Goal: Transaction & Acquisition: Book appointment/travel/reservation

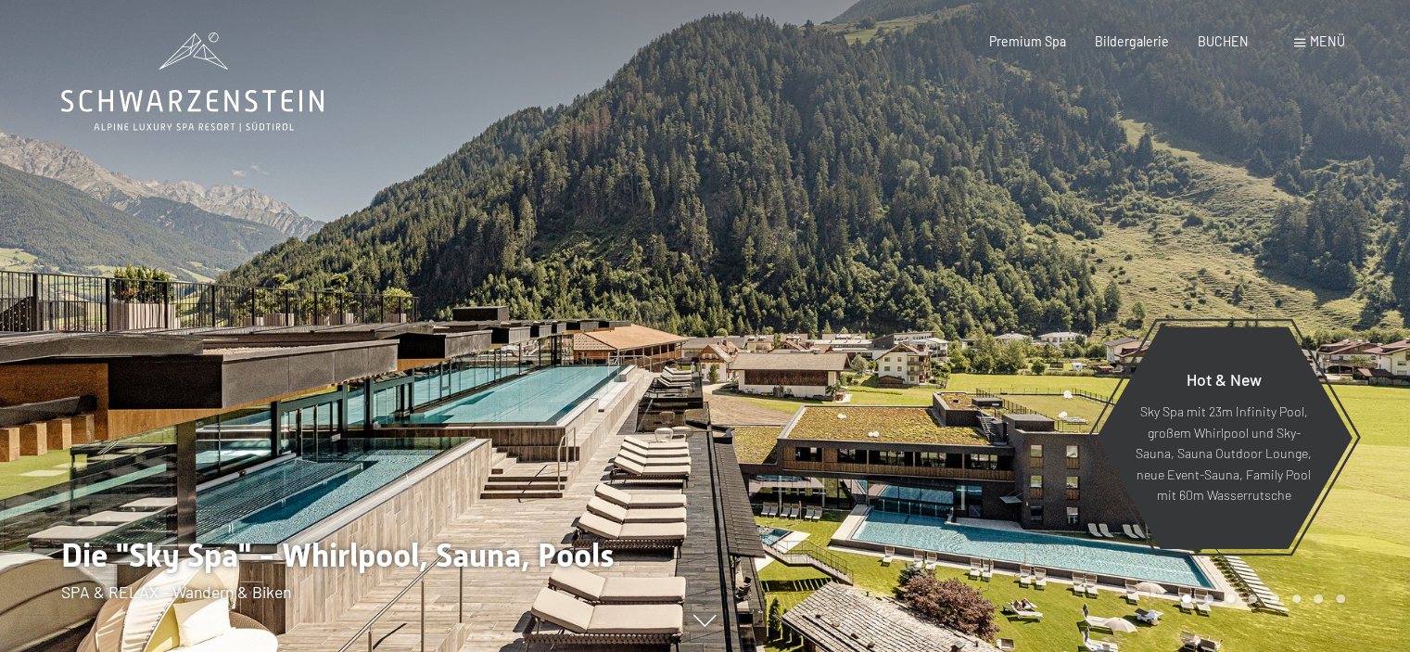
click at [1306, 37] on div "Menü" at bounding box center [1319, 41] width 51 height 19
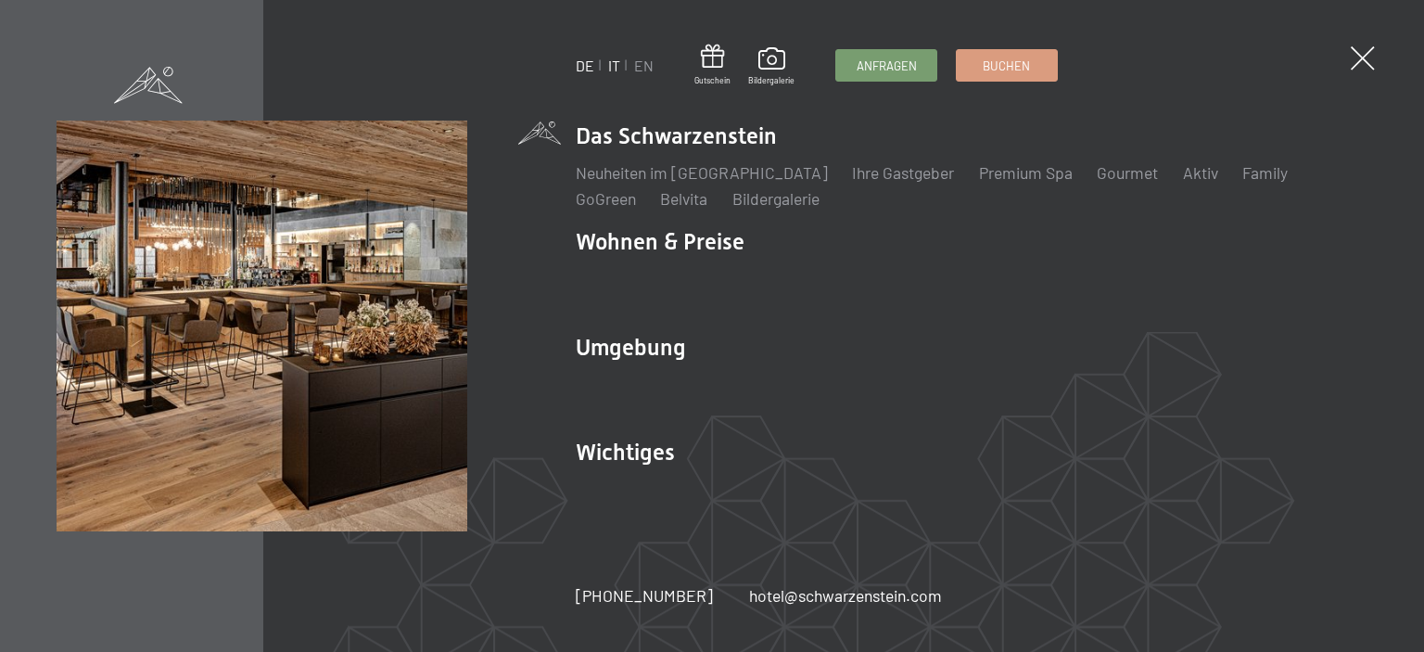
click at [608, 66] on link "IT" at bounding box center [614, 66] width 12 height 18
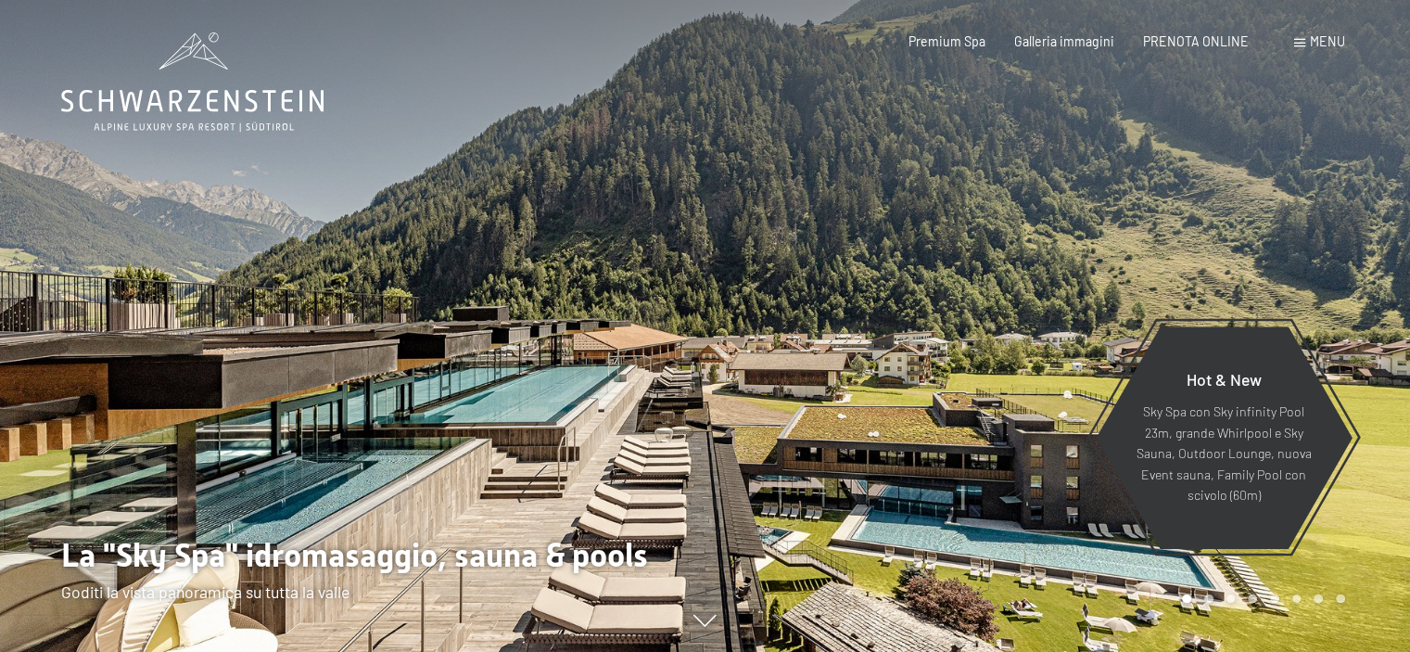
click at [1302, 42] on span at bounding box center [1299, 43] width 11 height 8
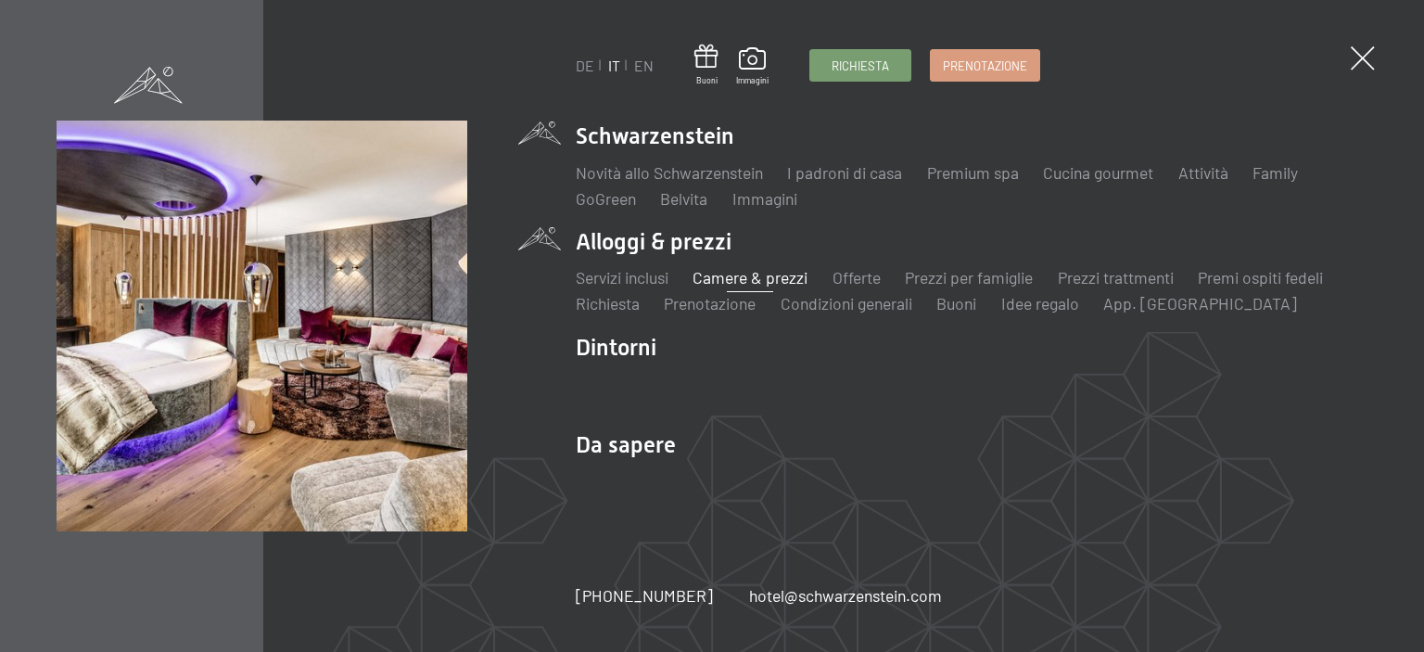
click at [733, 275] on link "Camere & prezzi" at bounding box center [750, 277] width 115 height 20
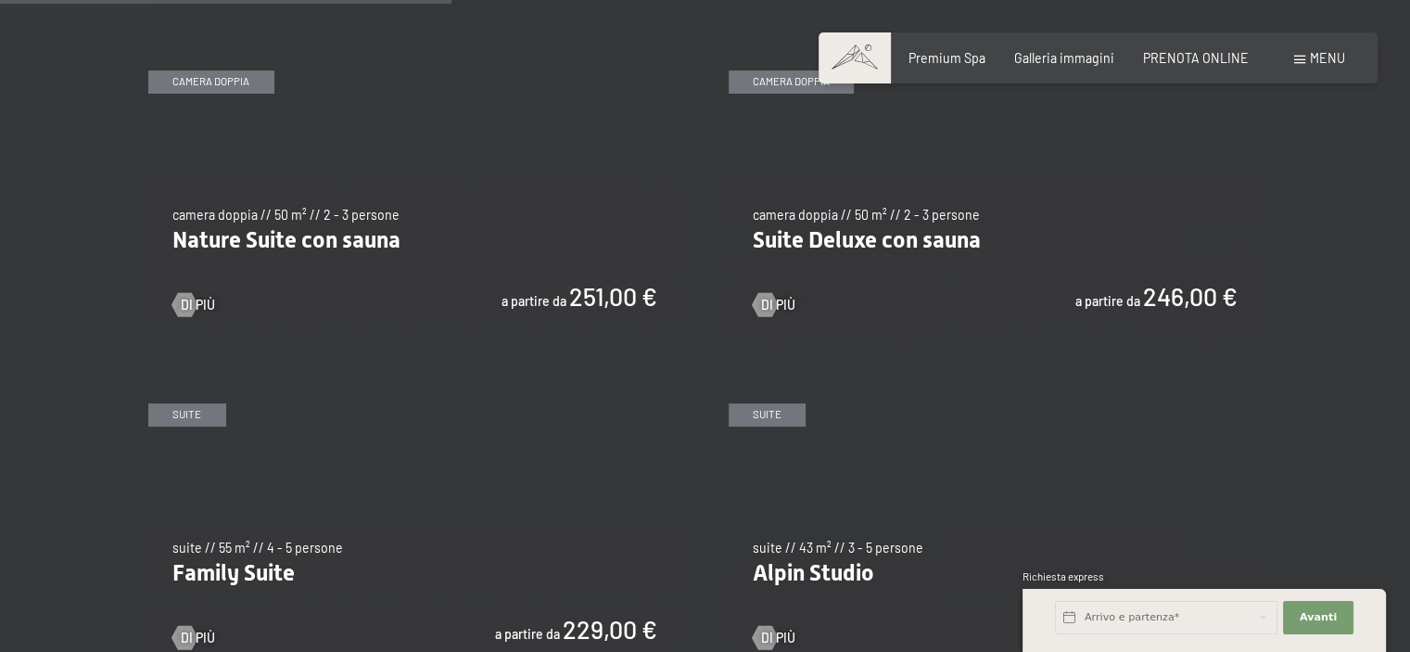
scroll to position [1669, 0]
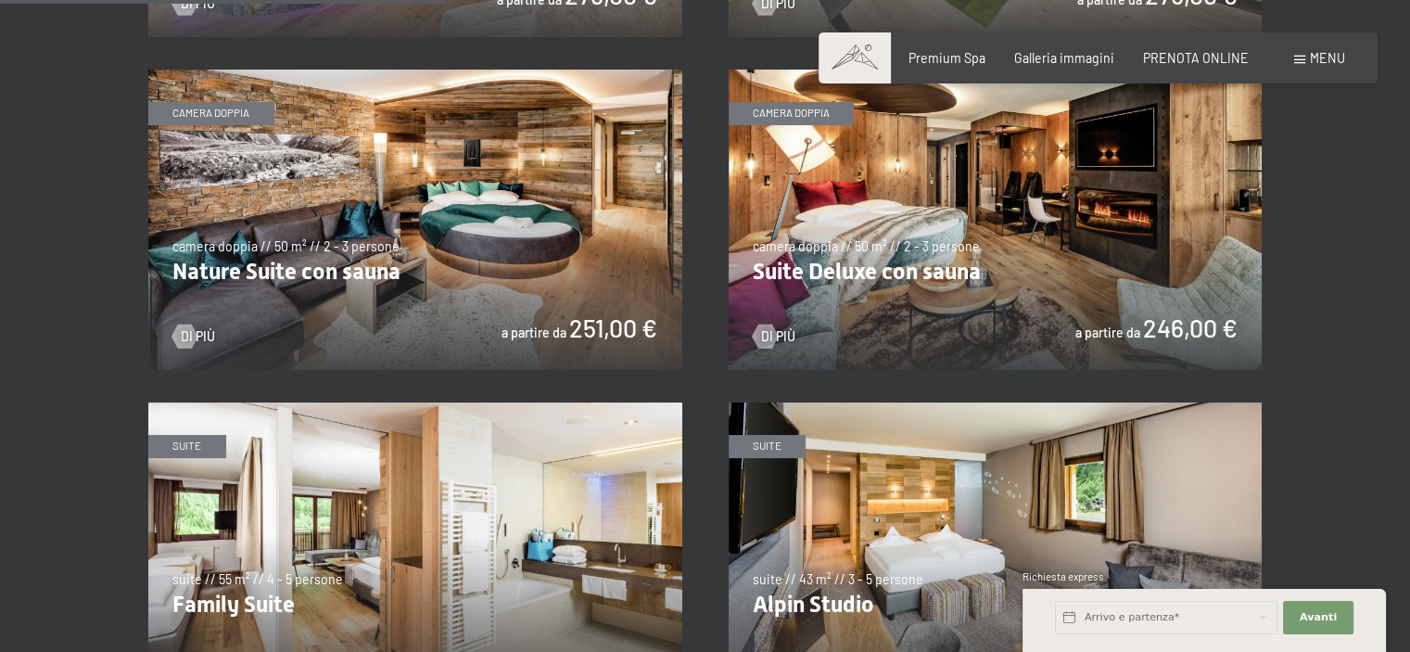
click at [915, 272] on img at bounding box center [996, 220] width 534 height 300
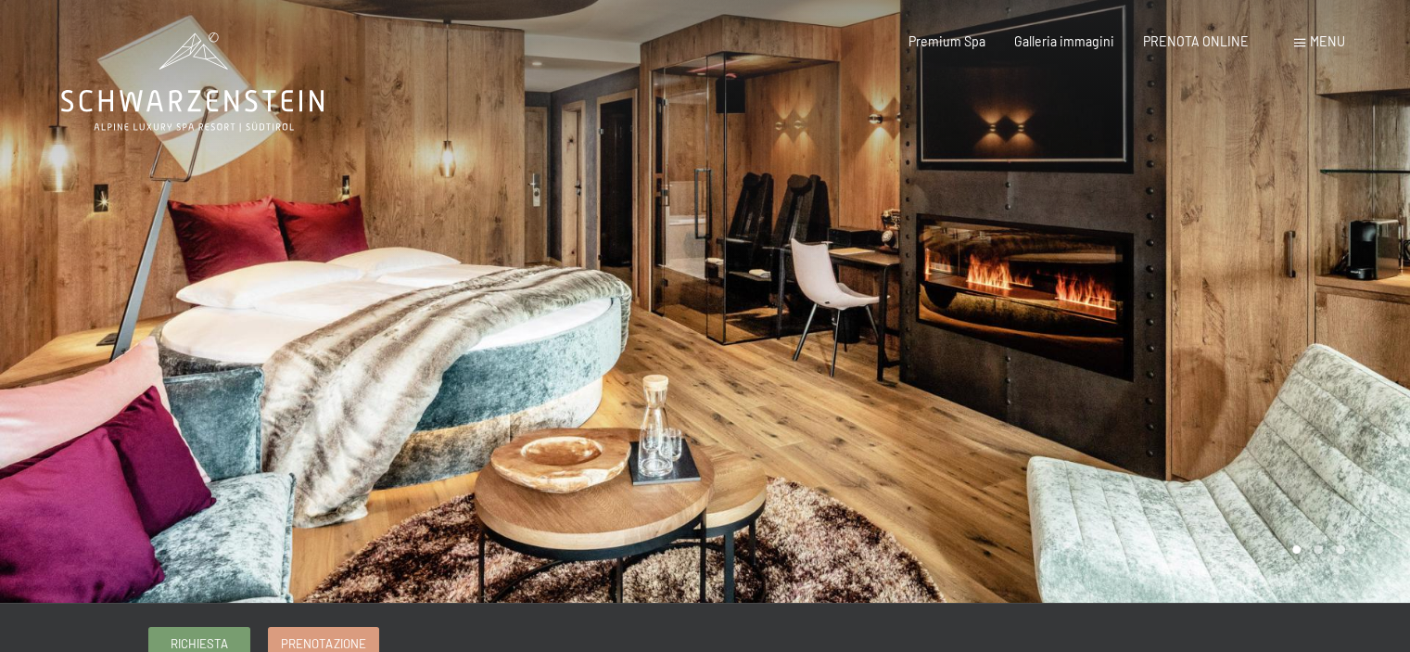
click at [659, 288] on div at bounding box center [353, 301] width 706 height 603
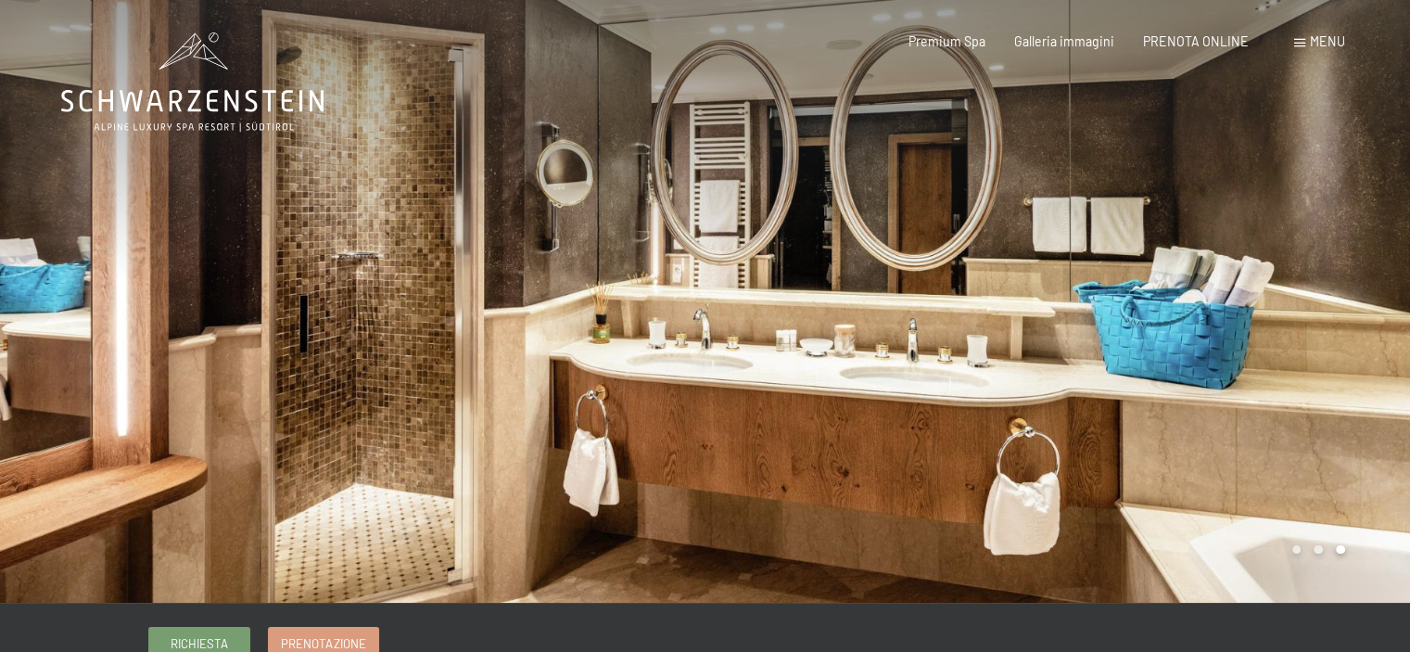
click at [659, 288] on div at bounding box center [353, 301] width 706 height 603
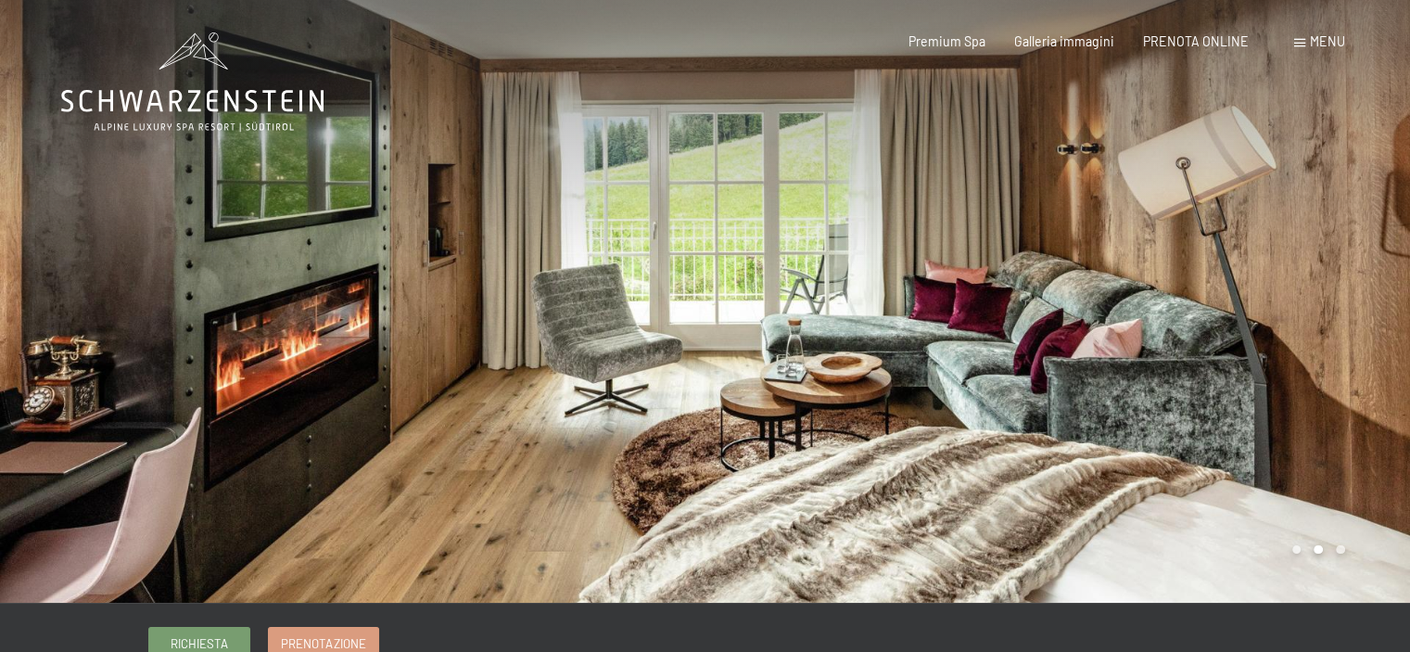
click at [660, 288] on div at bounding box center [353, 301] width 706 height 603
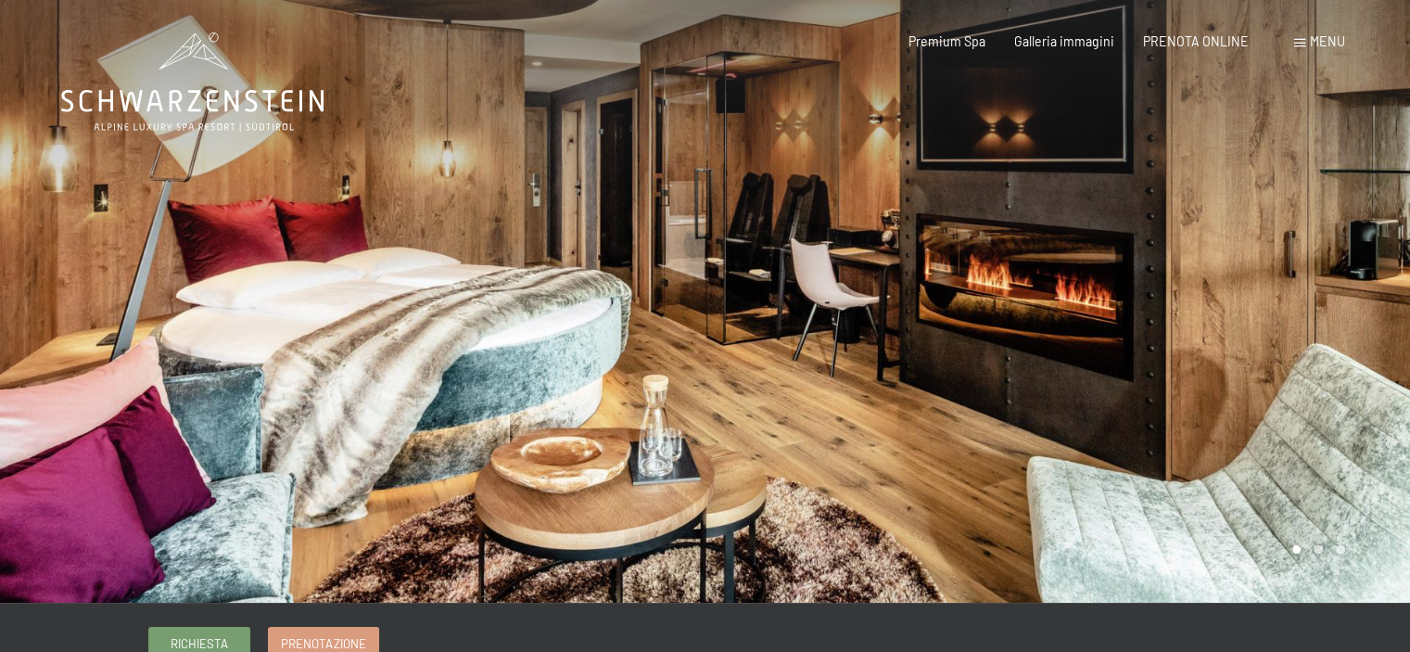
click at [660, 288] on div at bounding box center [353, 301] width 706 height 603
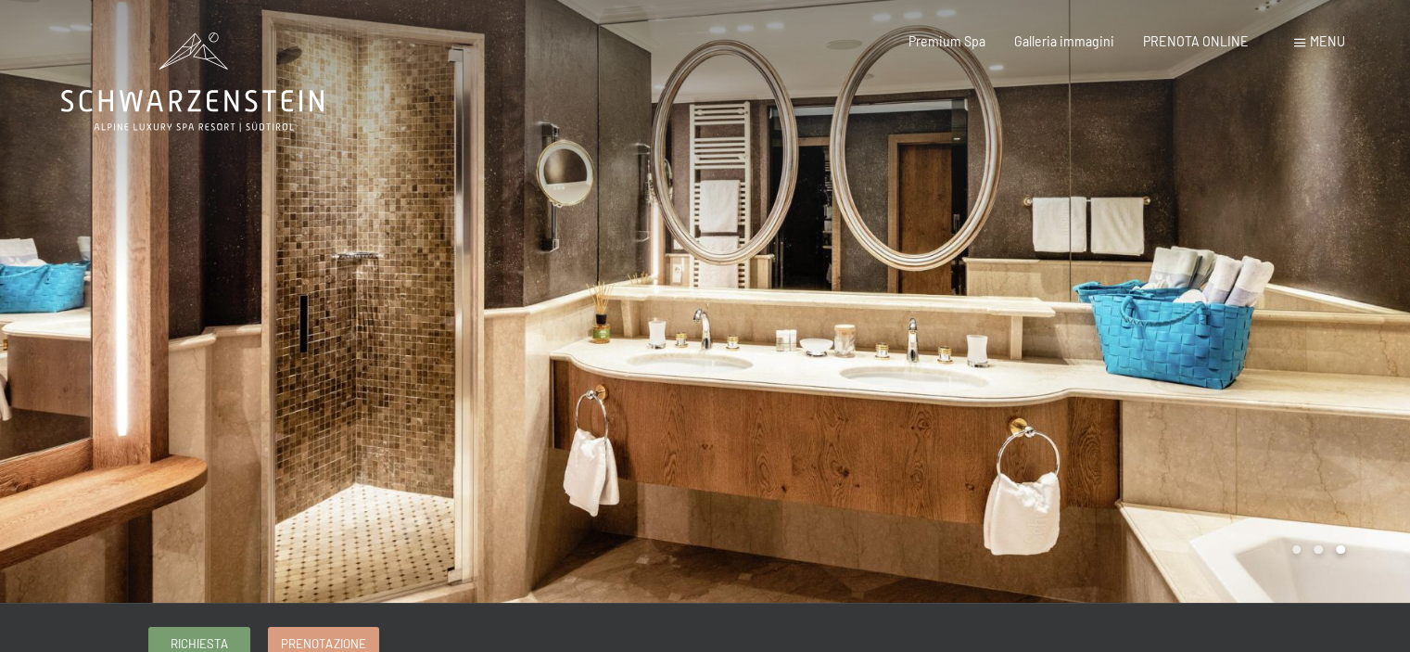
click at [660, 288] on div at bounding box center [353, 301] width 706 height 603
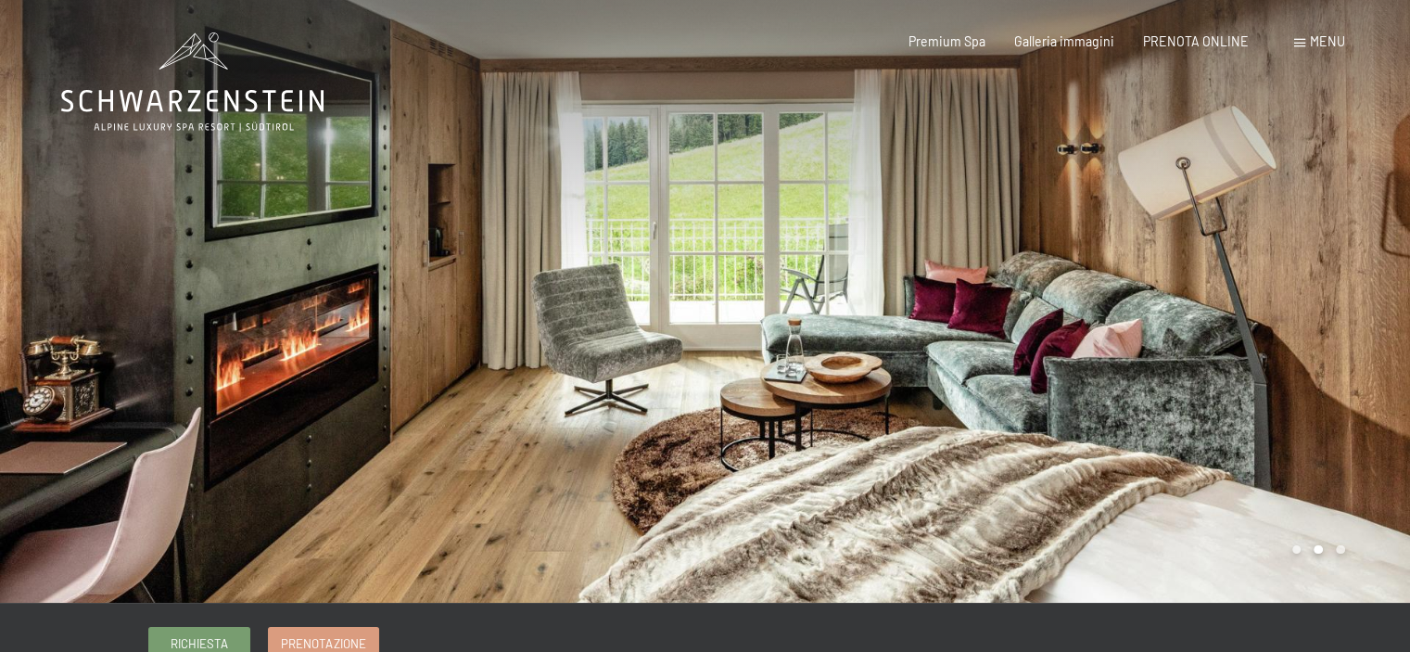
click at [660, 288] on div at bounding box center [353, 301] width 706 height 603
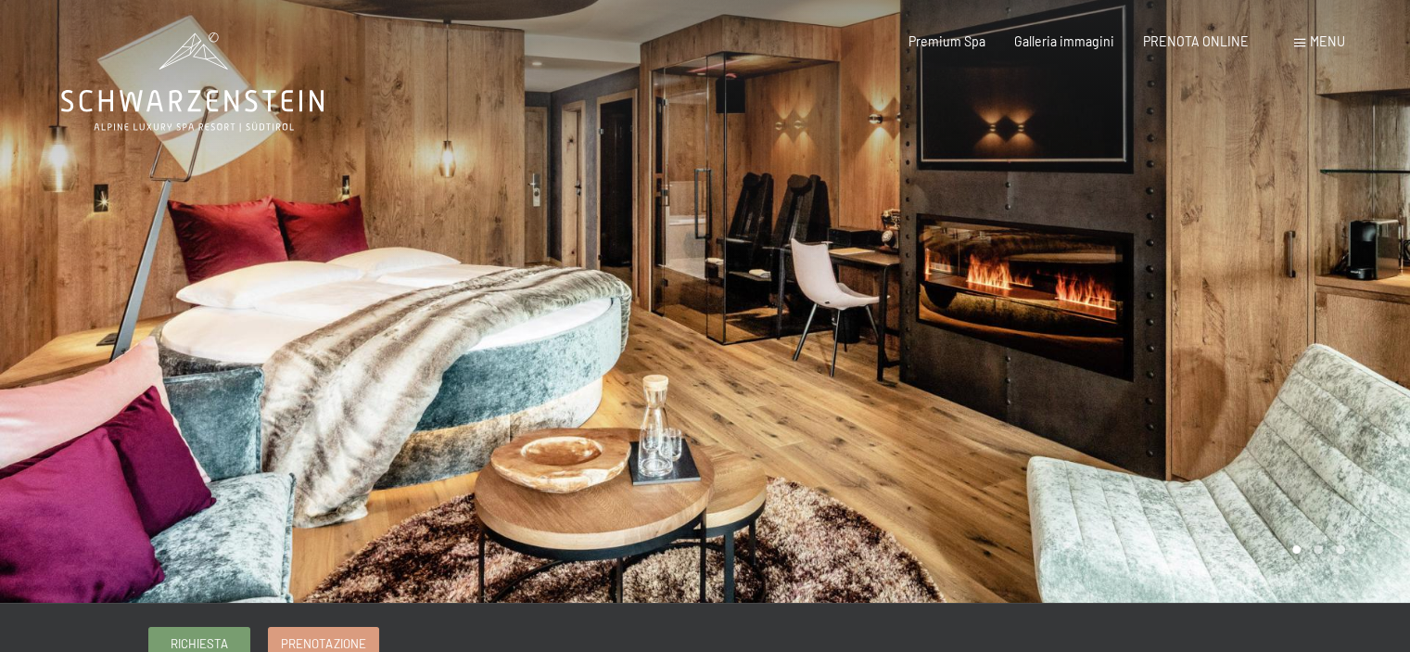
click at [706, 236] on div at bounding box center [1059, 301] width 706 height 603
